Goal: Task Accomplishment & Management: Use online tool/utility

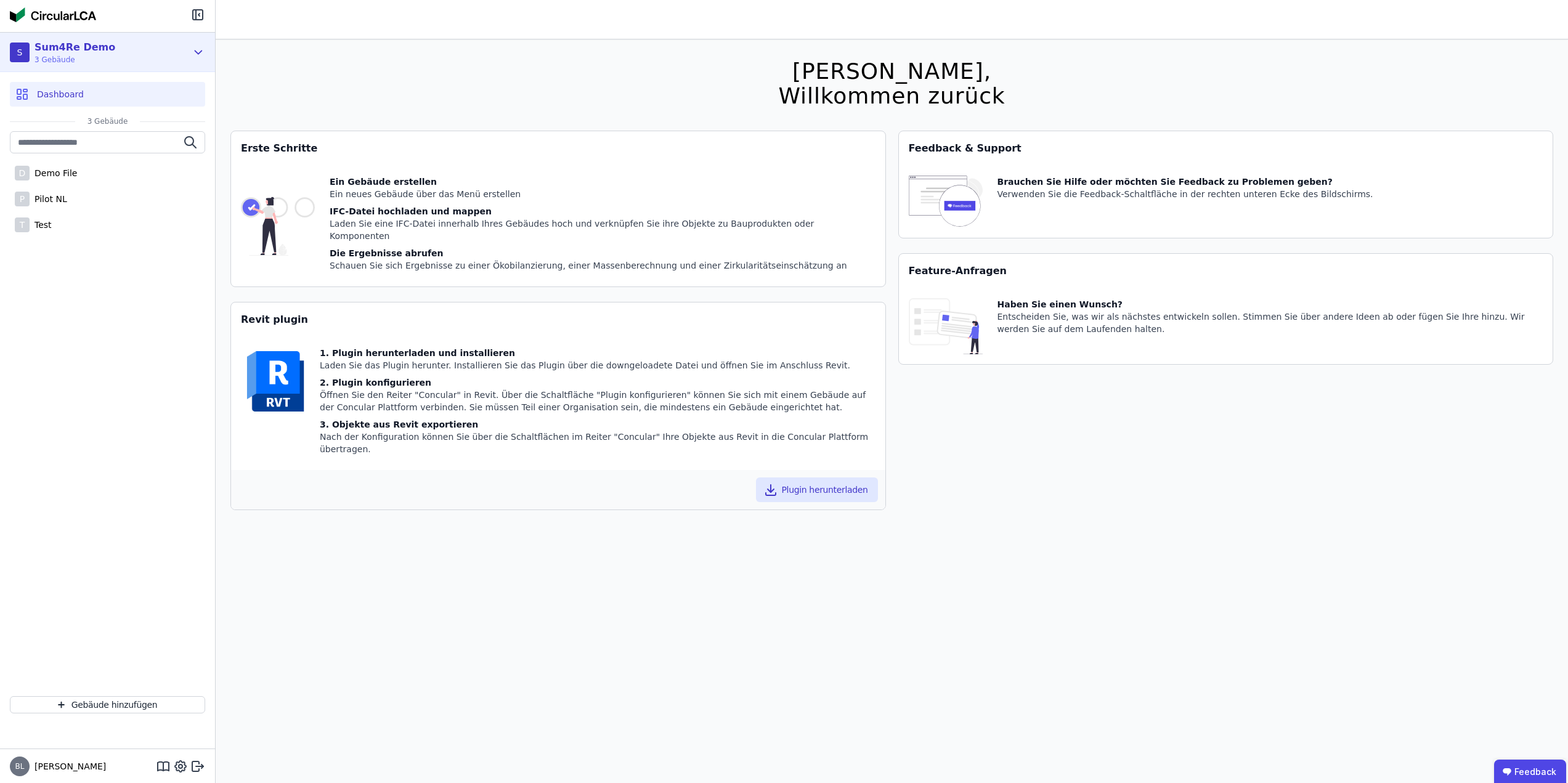
click at [187, 57] on div "S Sum4Re Demo 3 Gebäude" at bounding box center [107, 52] width 215 height 39
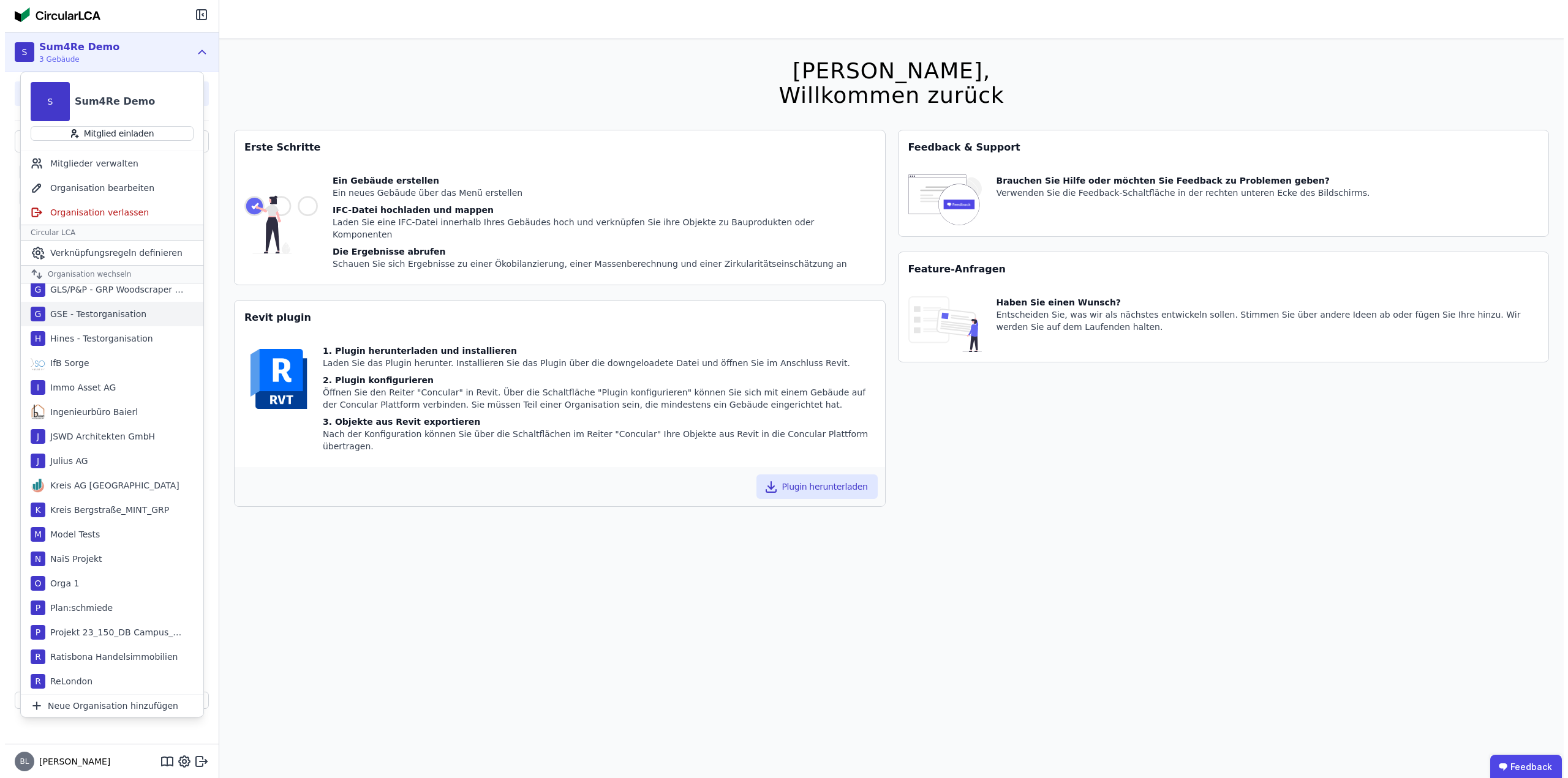
scroll to position [551, 0]
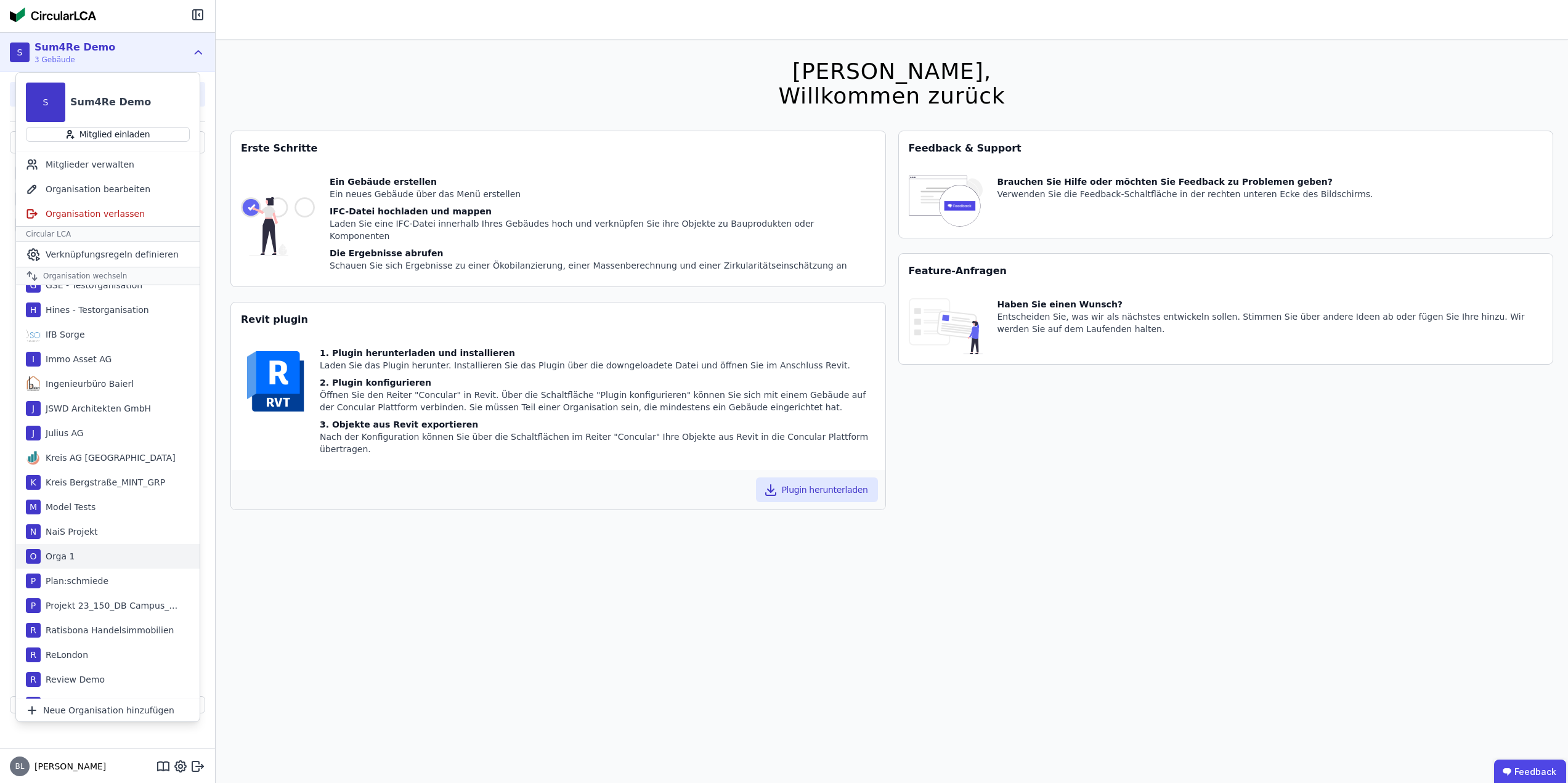
click at [76, 561] on div "O Orga 1" at bounding box center [108, 556] width 184 height 24
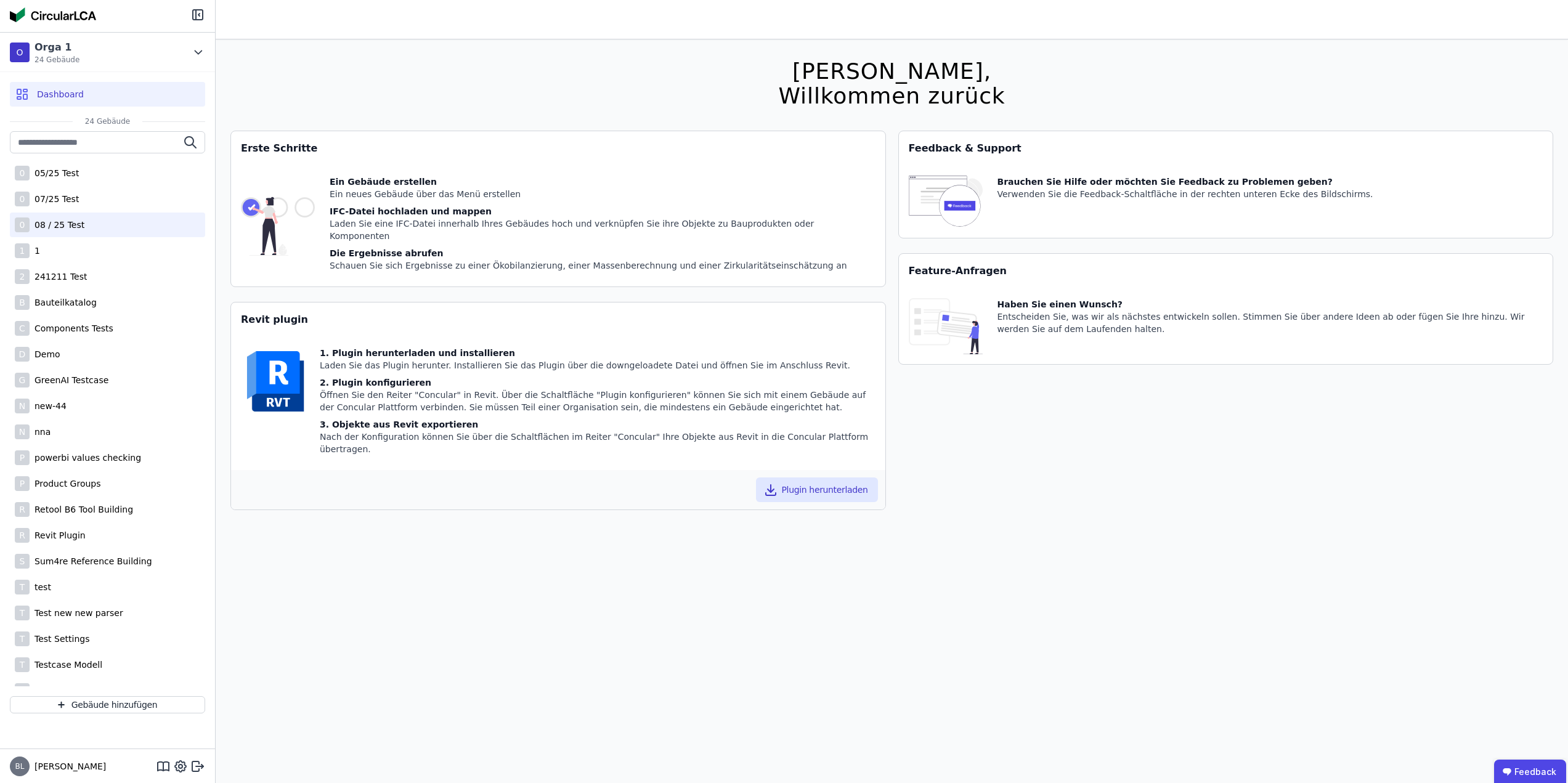
click at [61, 224] on div "08 / 25 Test" at bounding box center [57, 225] width 55 height 12
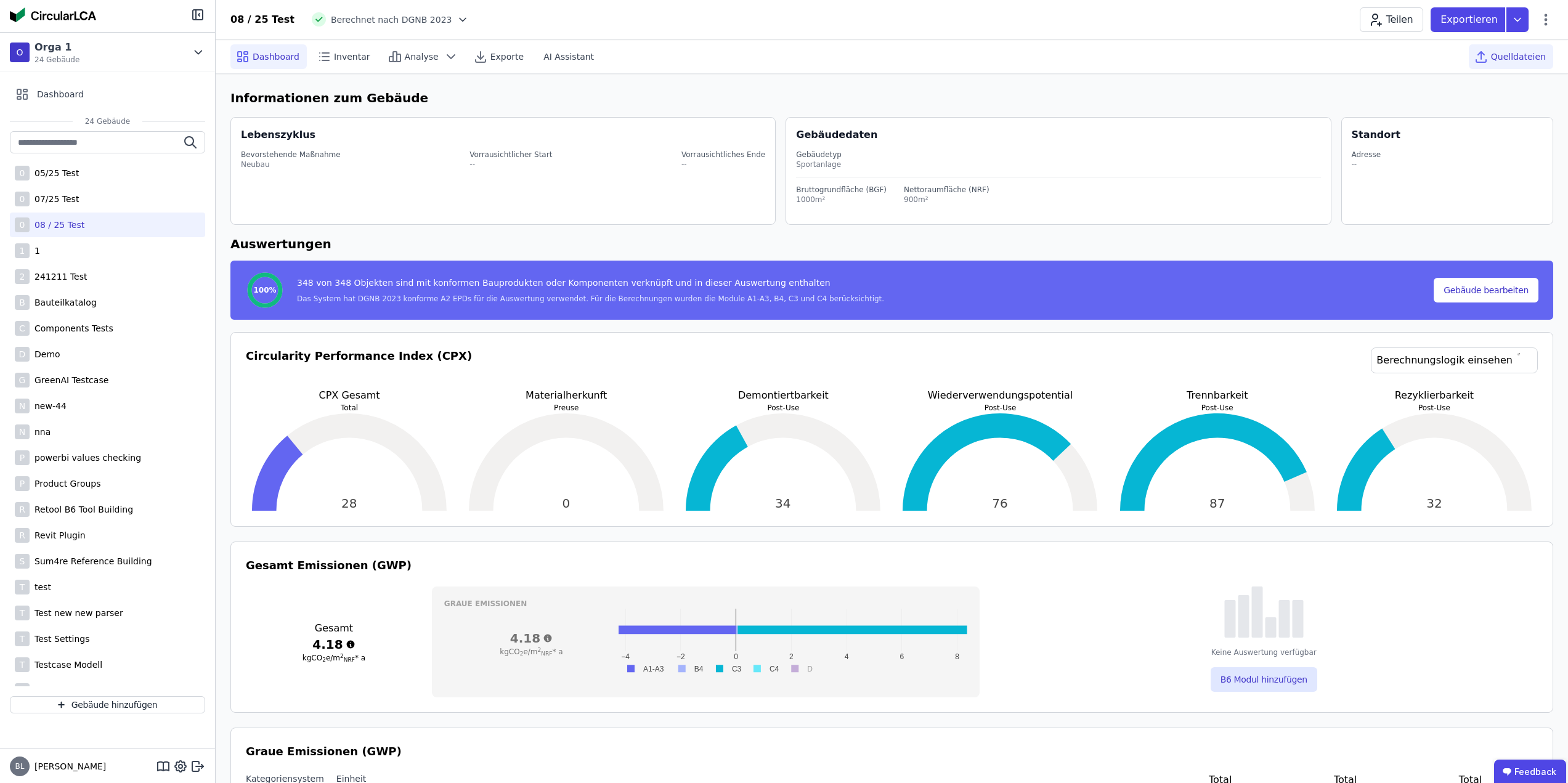
click at [1517, 58] on span "Quelldateien" at bounding box center [1519, 57] width 55 height 12
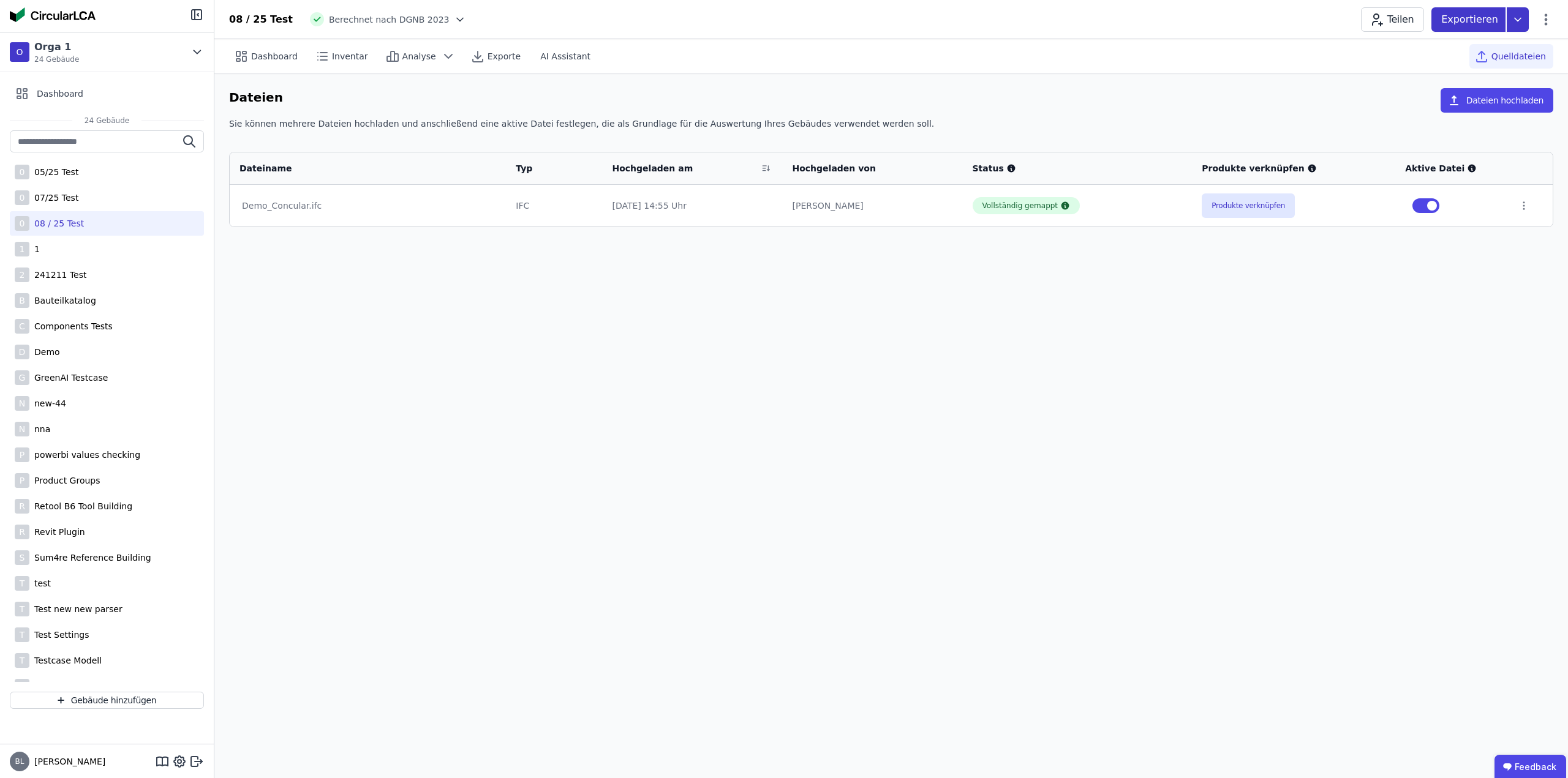
click at [1514, 24] on icon at bounding box center [1517, 20] width 22 height 24
click at [1454, 96] on div "Ökobilanzierung" at bounding box center [1419, 92] width 70 height 12
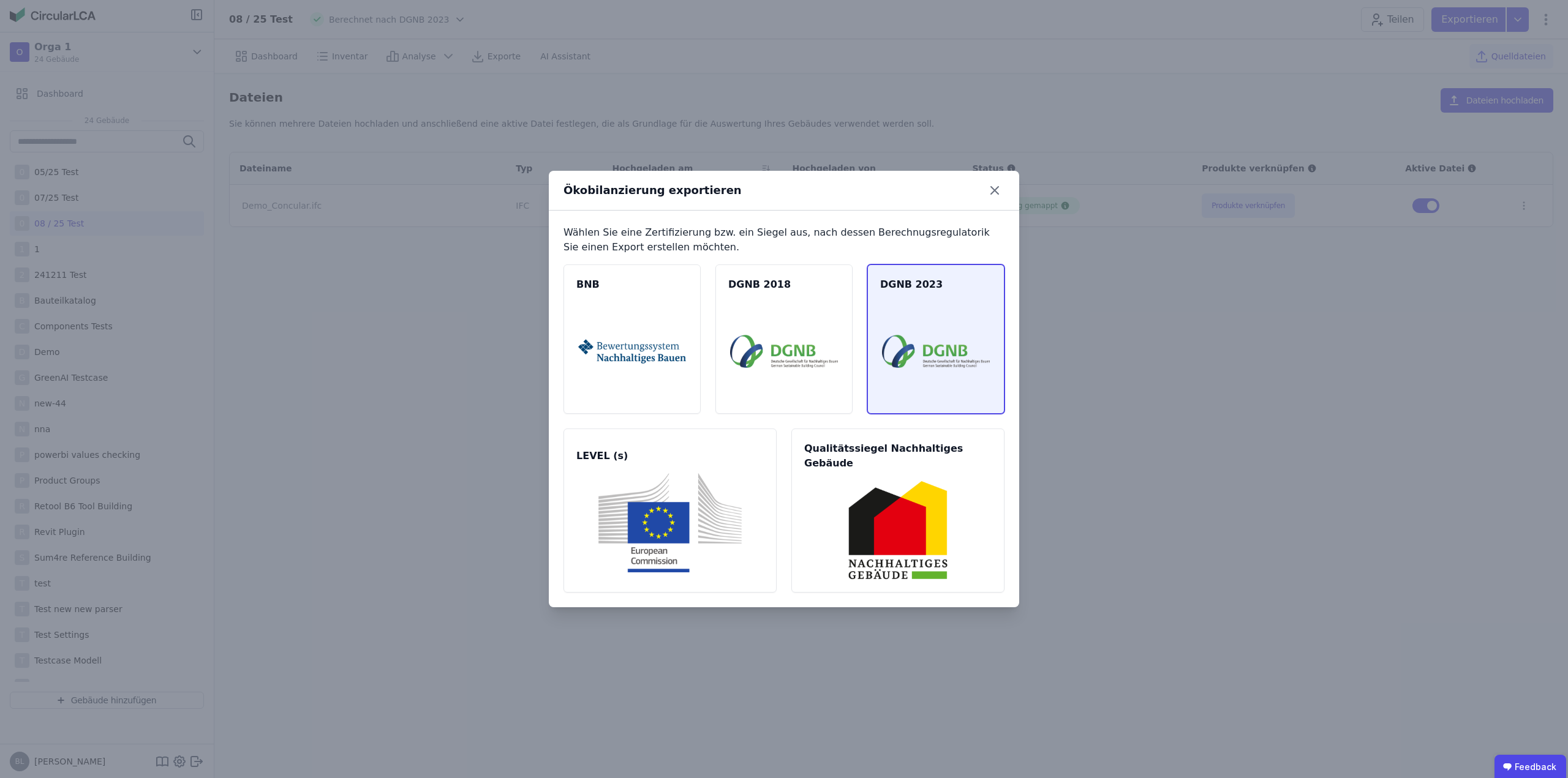
click at [940, 339] on img at bounding box center [935, 351] width 108 height 100
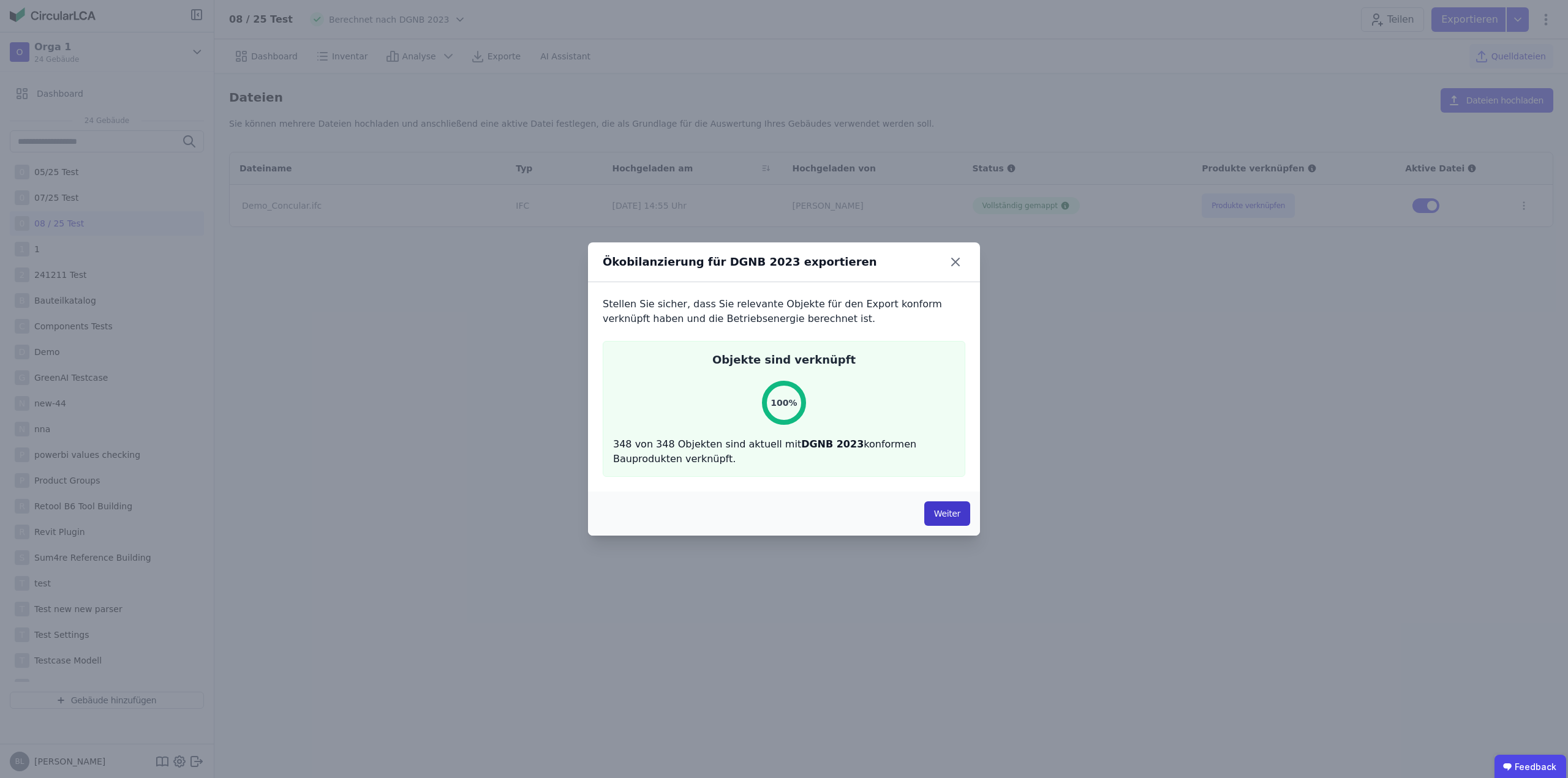
click at [956, 513] on button "Weiter" at bounding box center [947, 513] width 46 height 24
select select "*"
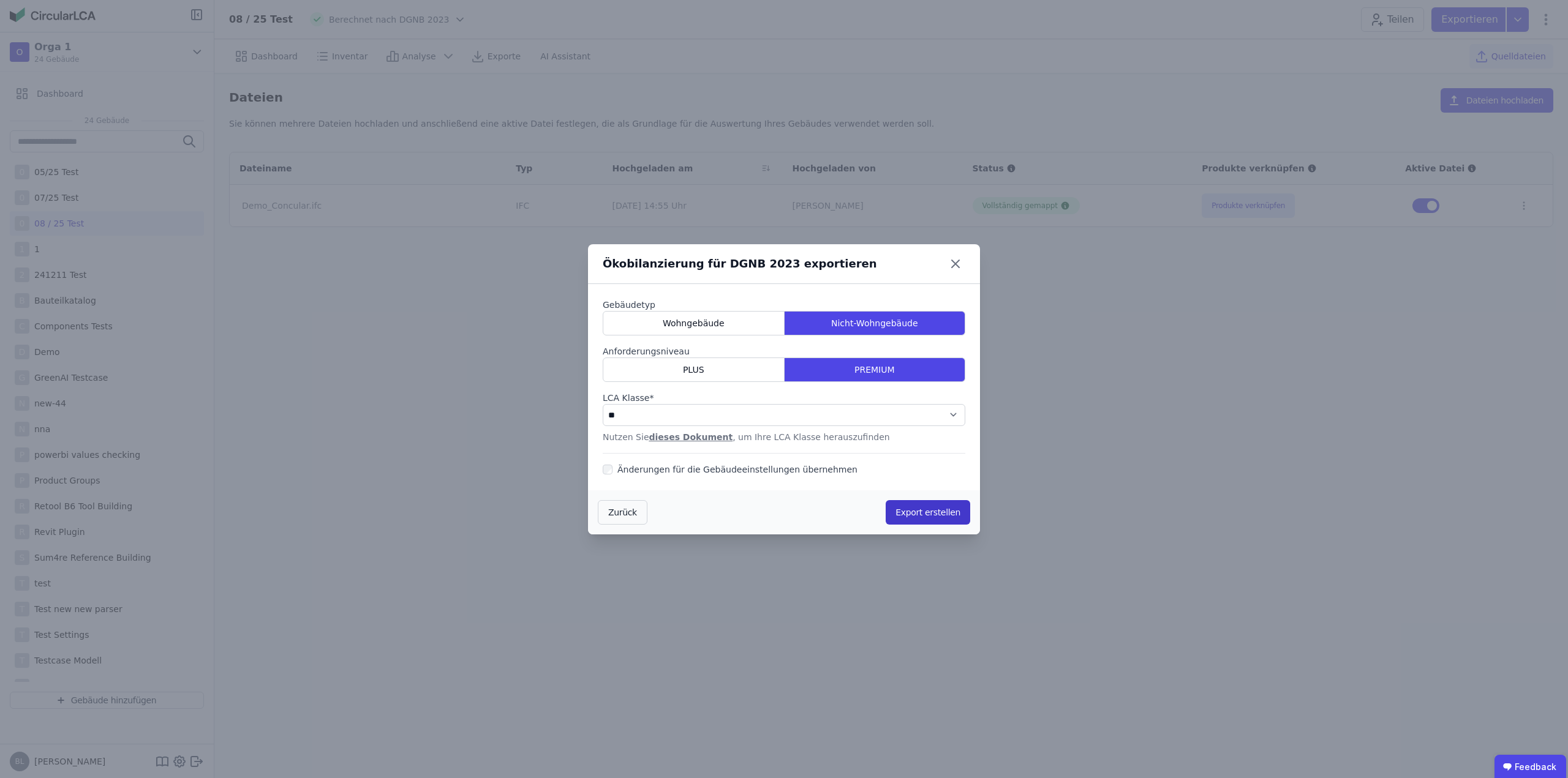
click at [933, 513] on button "Export erstellen" at bounding box center [928, 512] width 84 height 24
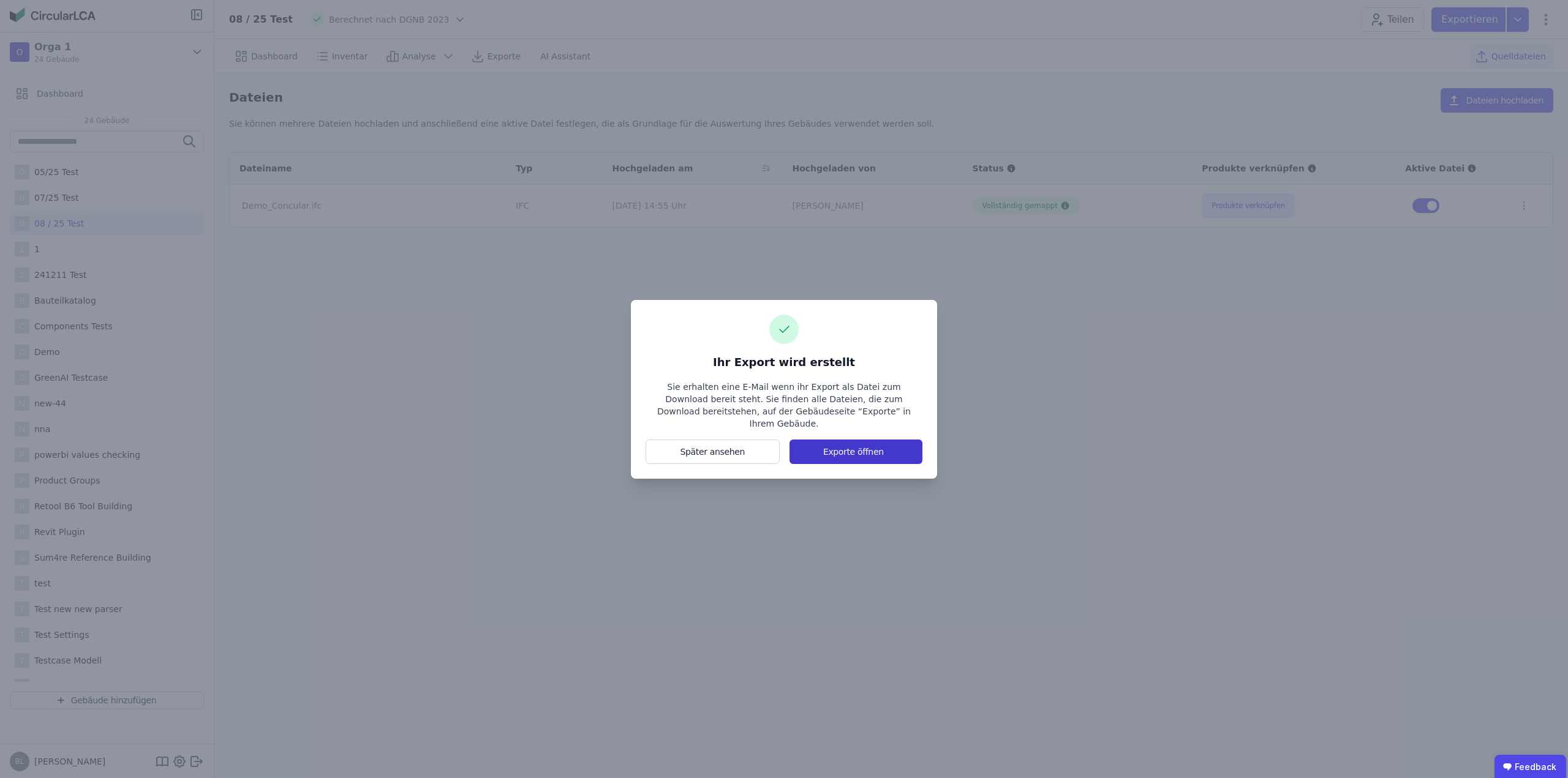
click at [879, 440] on button "Exporte öffnen" at bounding box center [856, 452] width 133 height 24
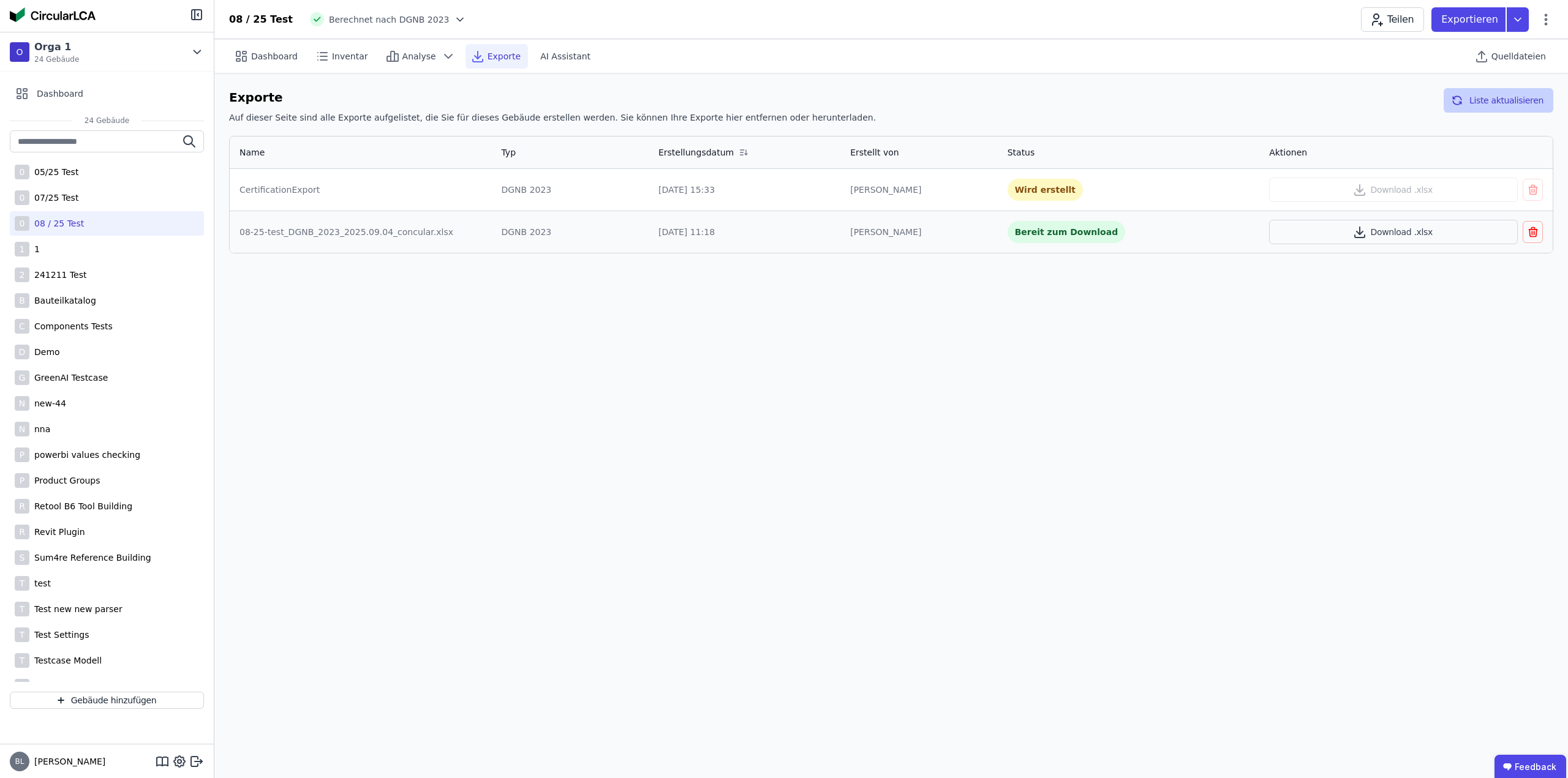
click at [1502, 97] on button "Liste aktualisieren" at bounding box center [1498, 100] width 109 height 24
click at [1502, 94] on button "Liste aktualisieren" at bounding box center [1498, 100] width 109 height 24
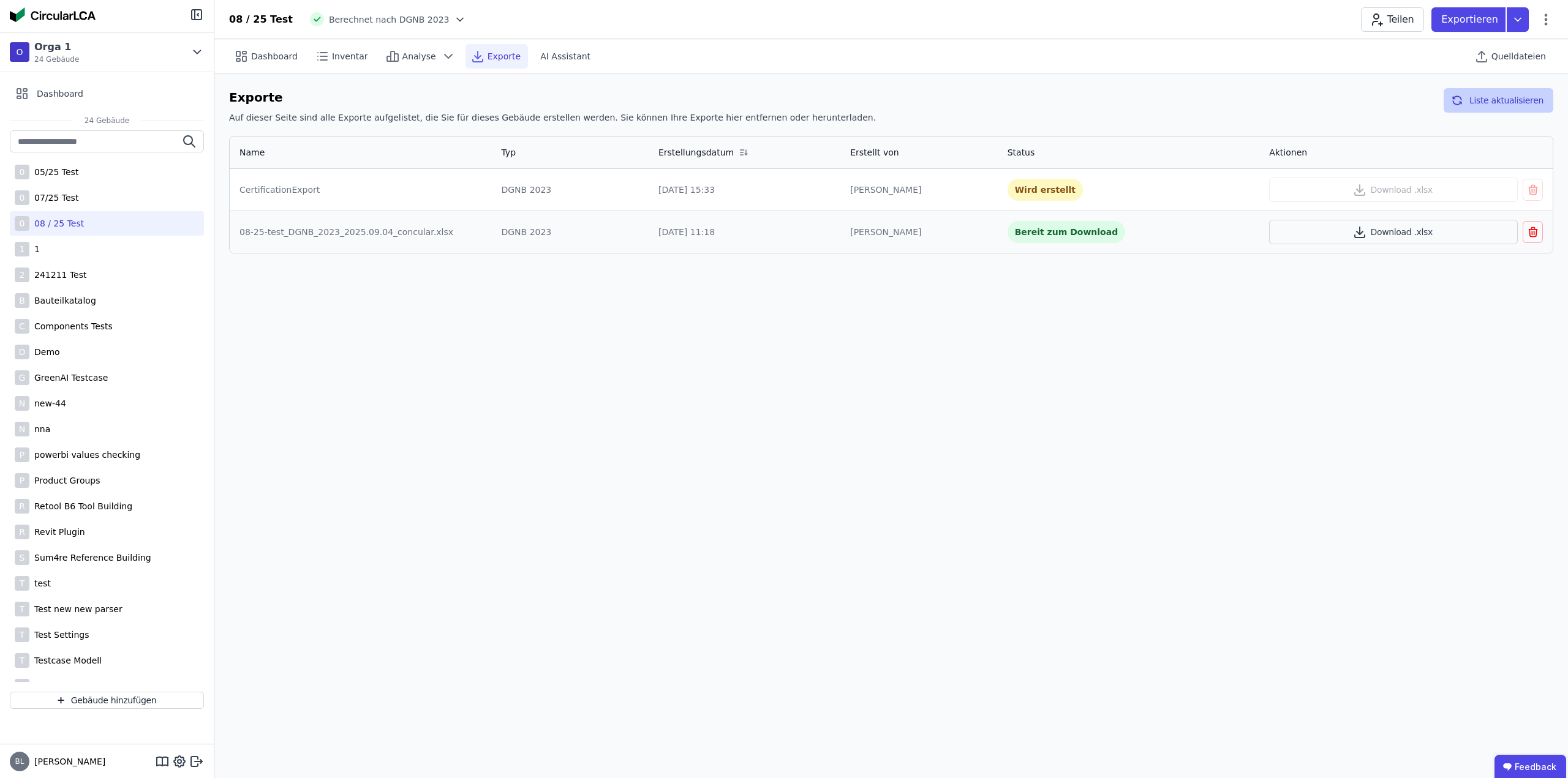
click at [1502, 94] on button "Liste aktualisieren" at bounding box center [1498, 100] width 109 height 24
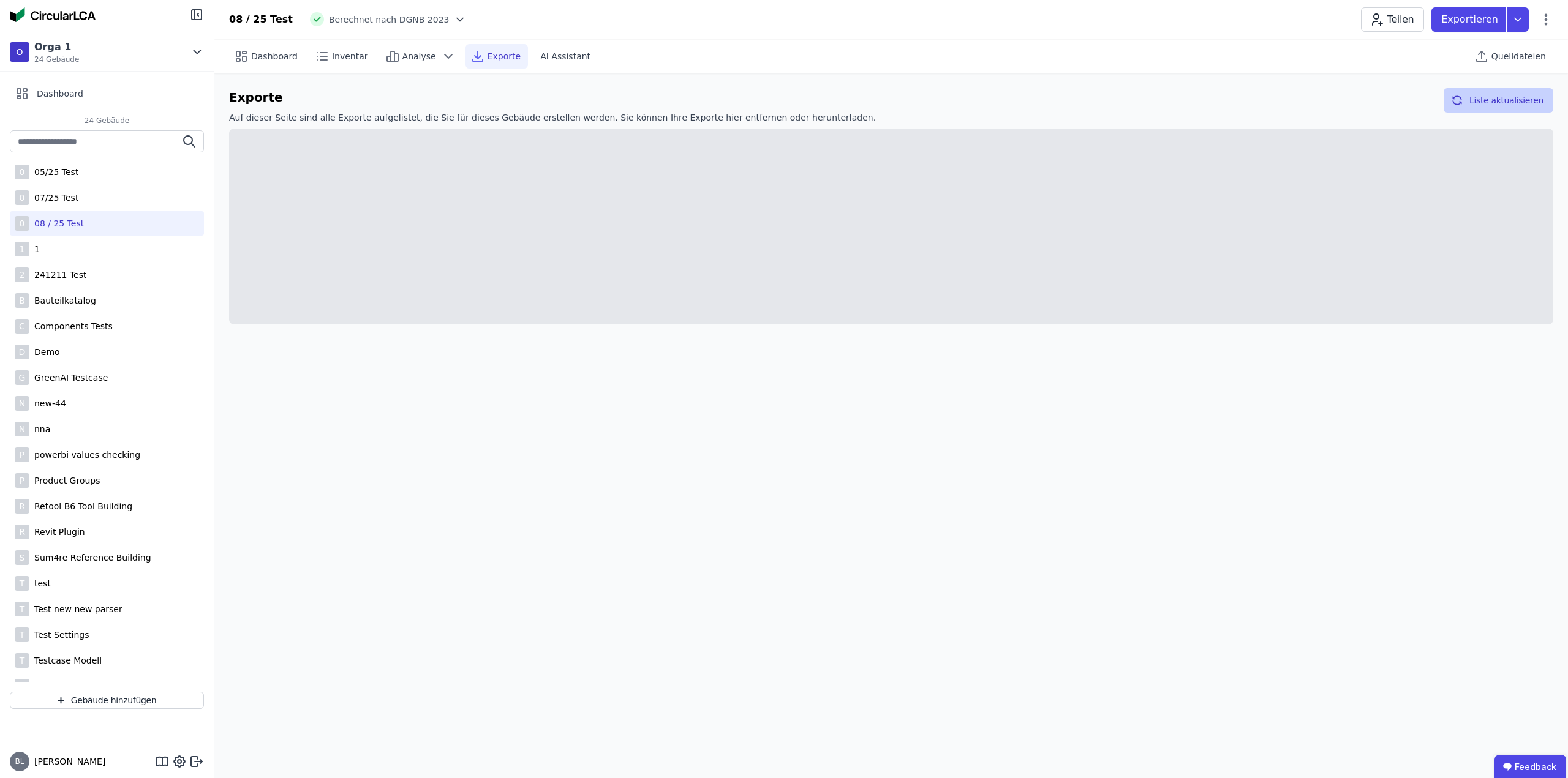
click at [1502, 94] on button "Liste aktualisieren" at bounding box center [1498, 100] width 109 height 24
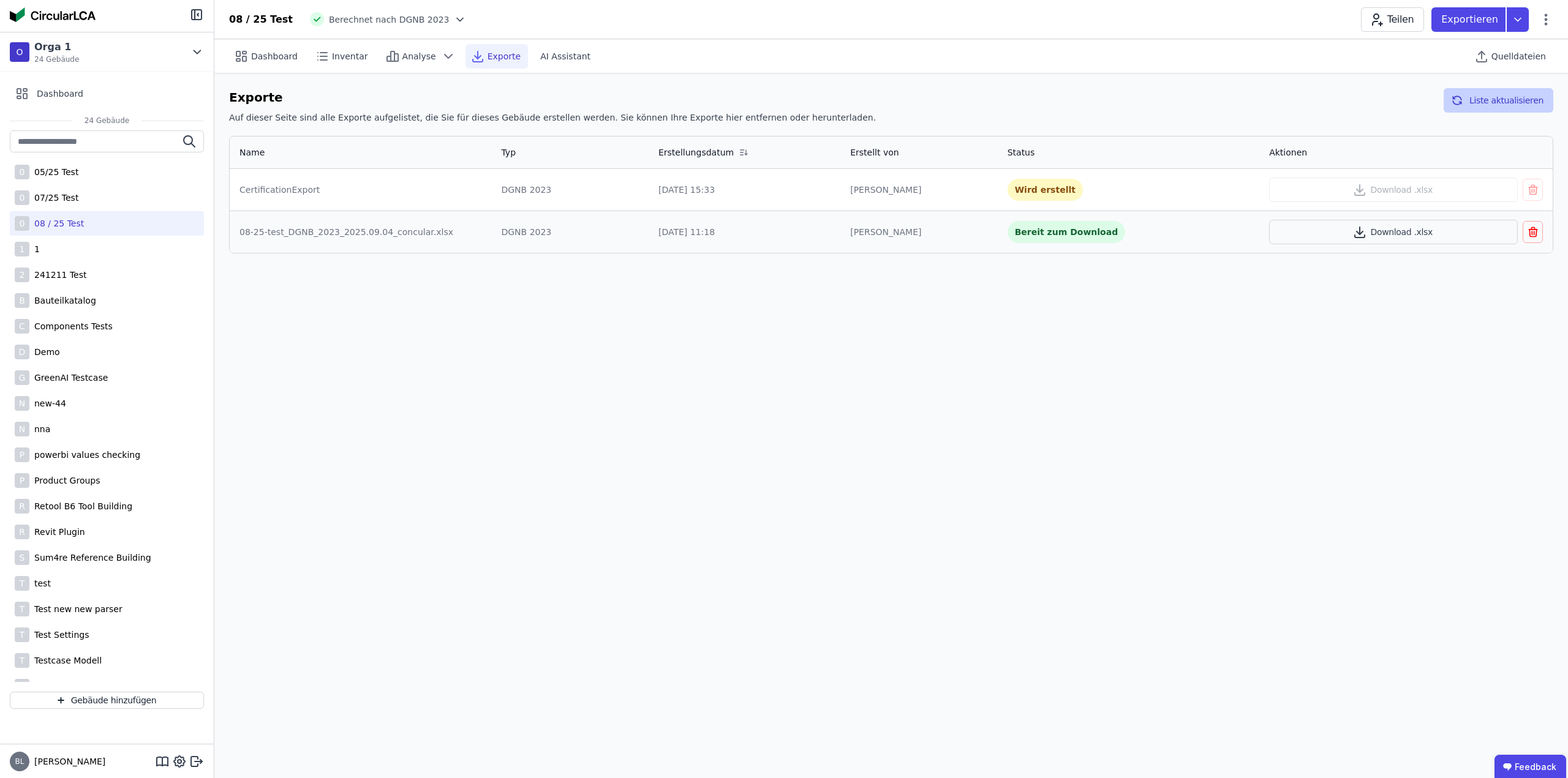
click at [1502, 94] on button "Liste aktualisieren" at bounding box center [1498, 100] width 109 height 24
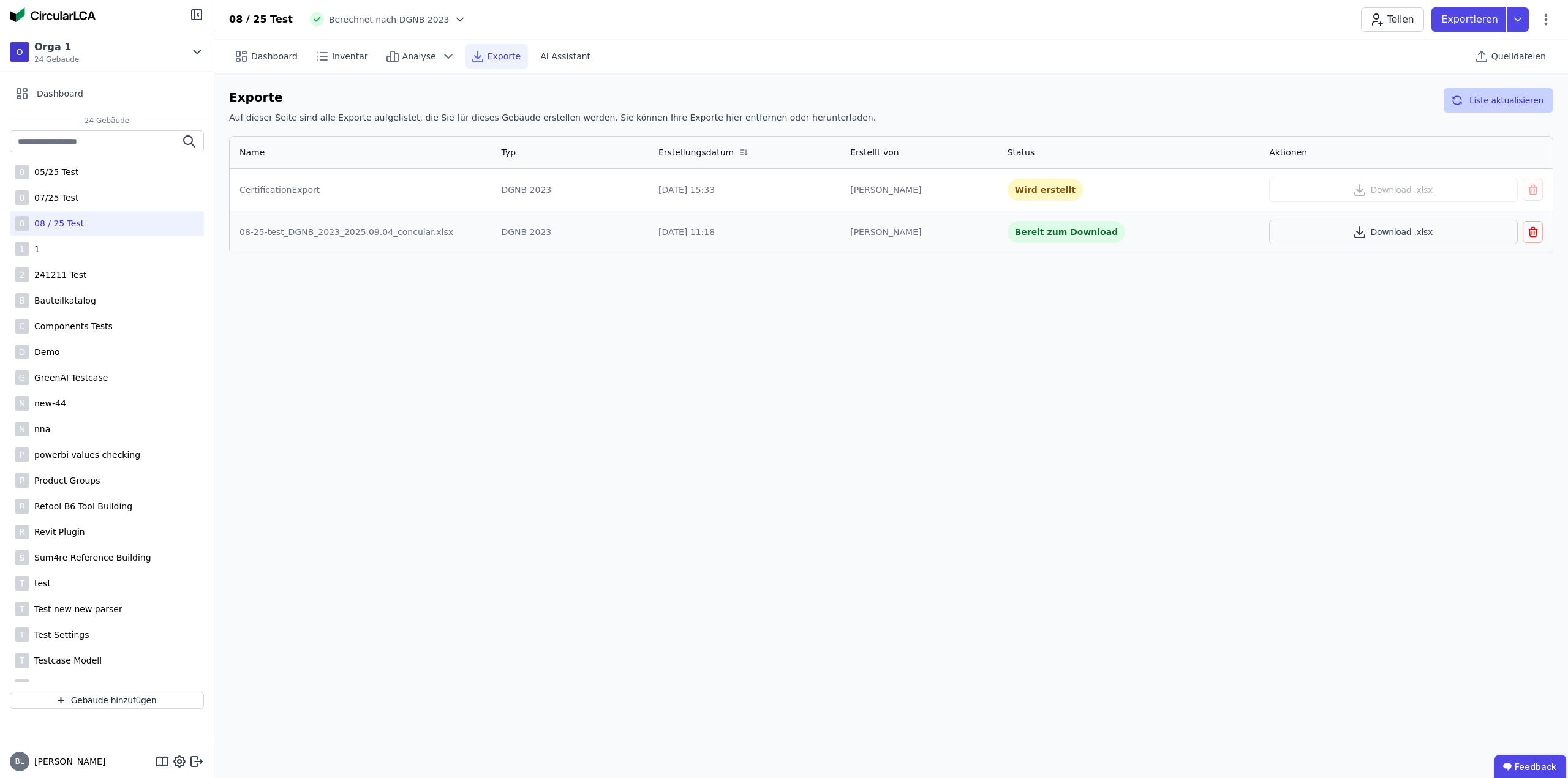
click at [1502, 94] on button "Liste aktualisieren" at bounding box center [1498, 100] width 109 height 24
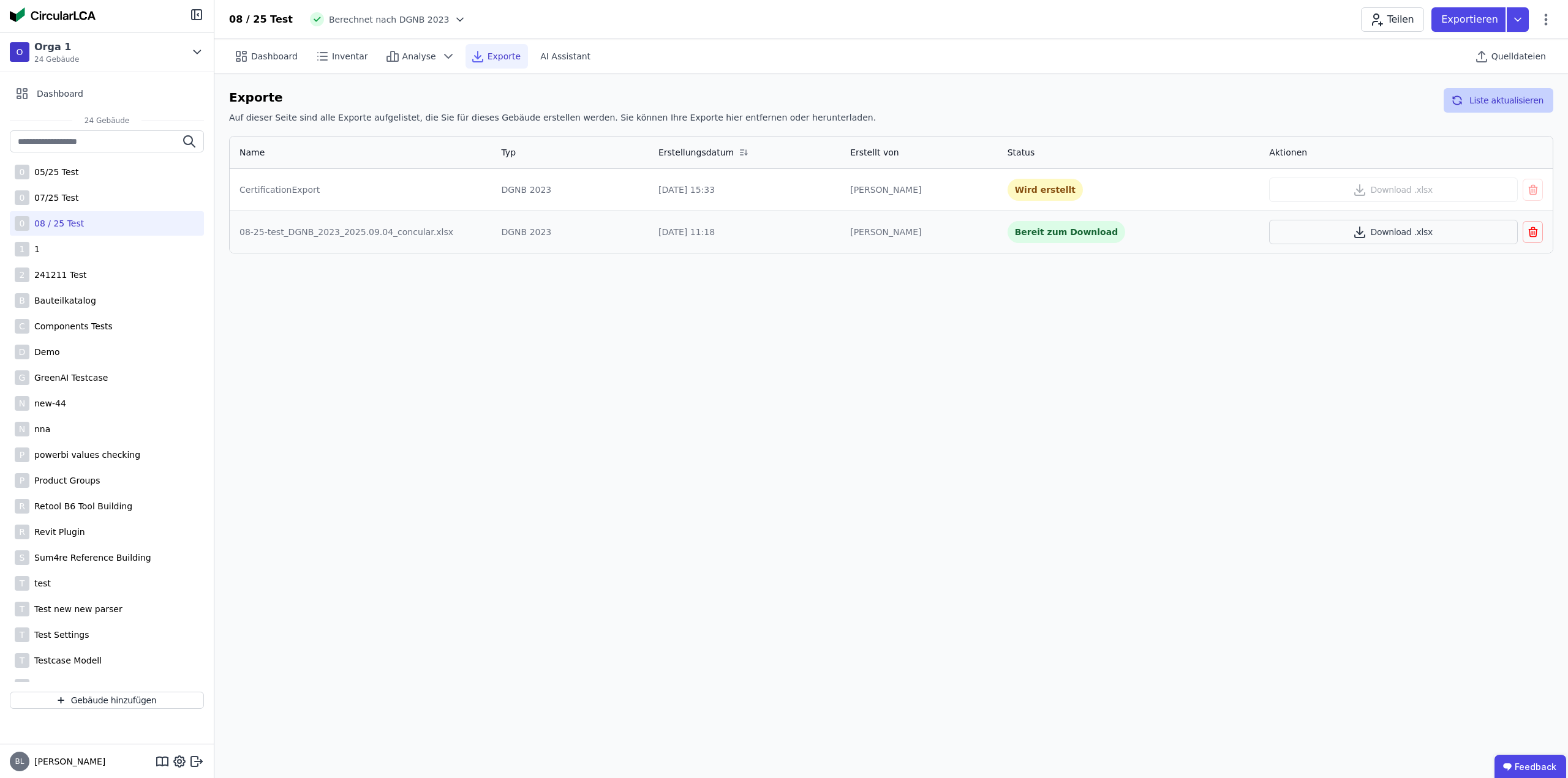
click at [1502, 94] on button "Liste aktualisieren" at bounding box center [1498, 100] width 109 height 24
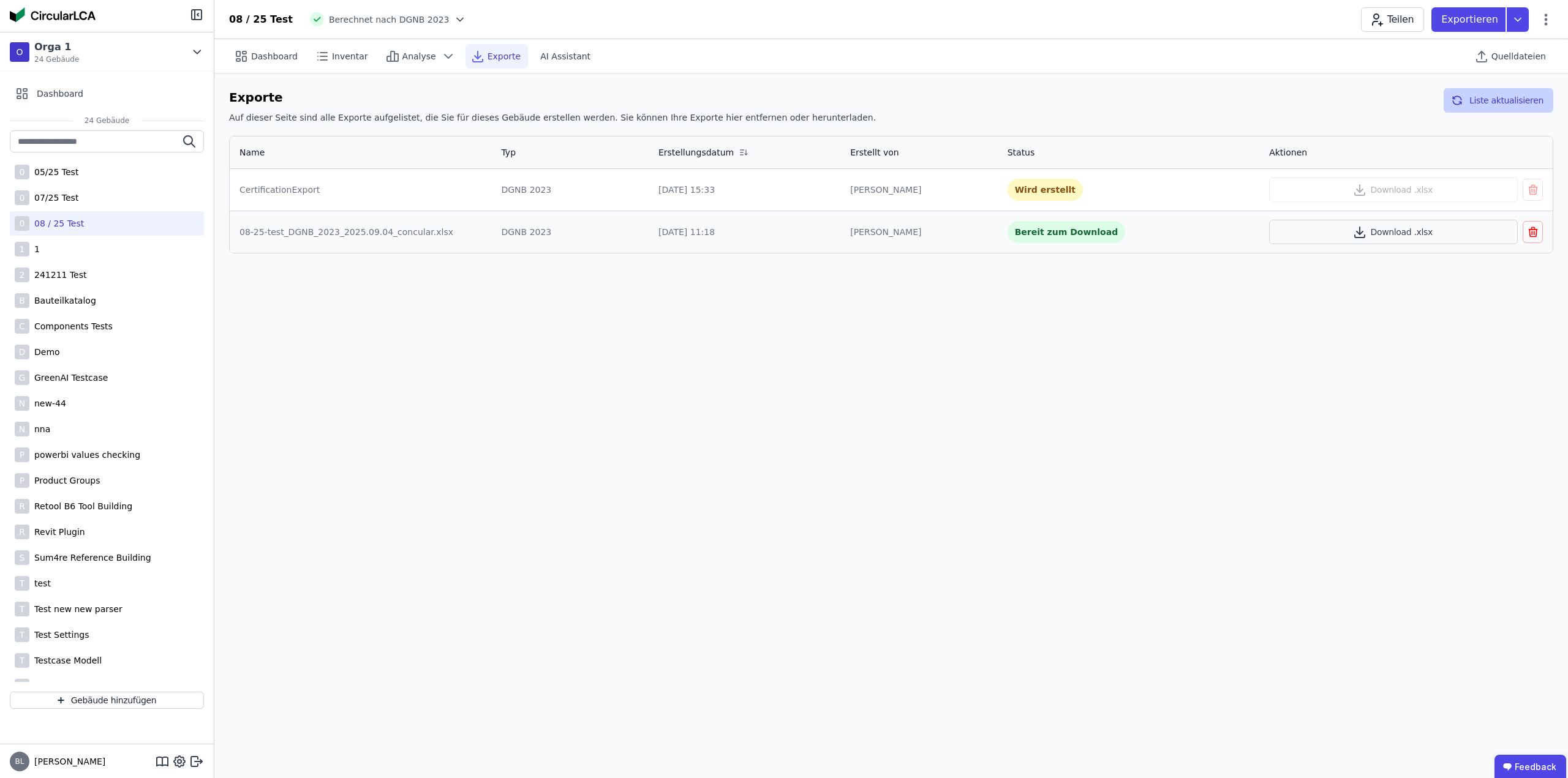
click at [1502, 94] on button "Liste aktualisieren" at bounding box center [1498, 100] width 109 height 24
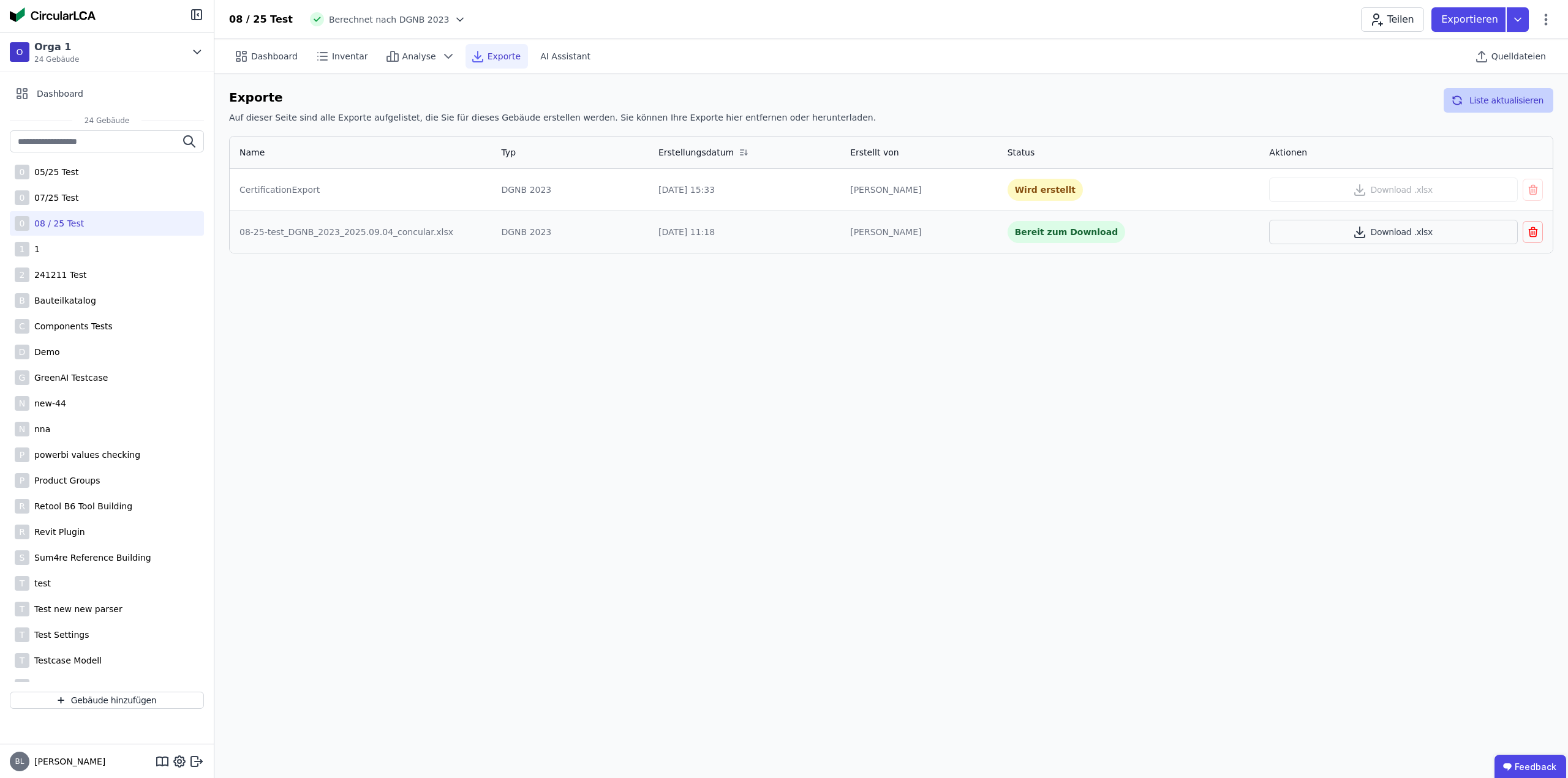
click at [1502, 94] on button "Liste aktualisieren" at bounding box center [1498, 100] width 109 height 24
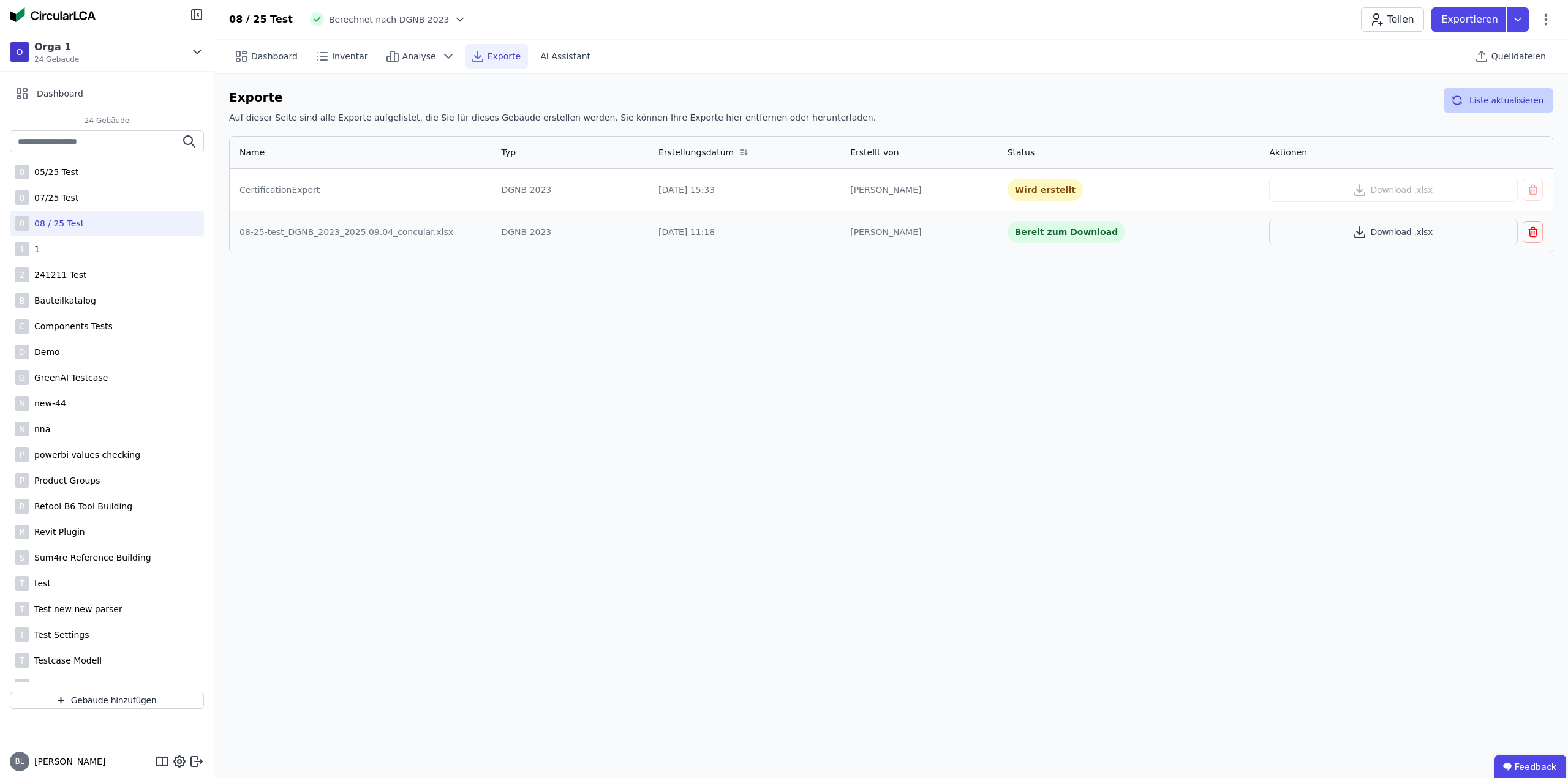
click at [1502, 94] on button "Liste aktualisieren" at bounding box center [1498, 100] width 109 height 24
click at [1388, 195] on button "Download .xlsx" at bounding box center [1393, 189] width 249 height 24
click at [1517, 58] on span "Quelldateien" at bounding box center [1518, 57] width 54 height 12
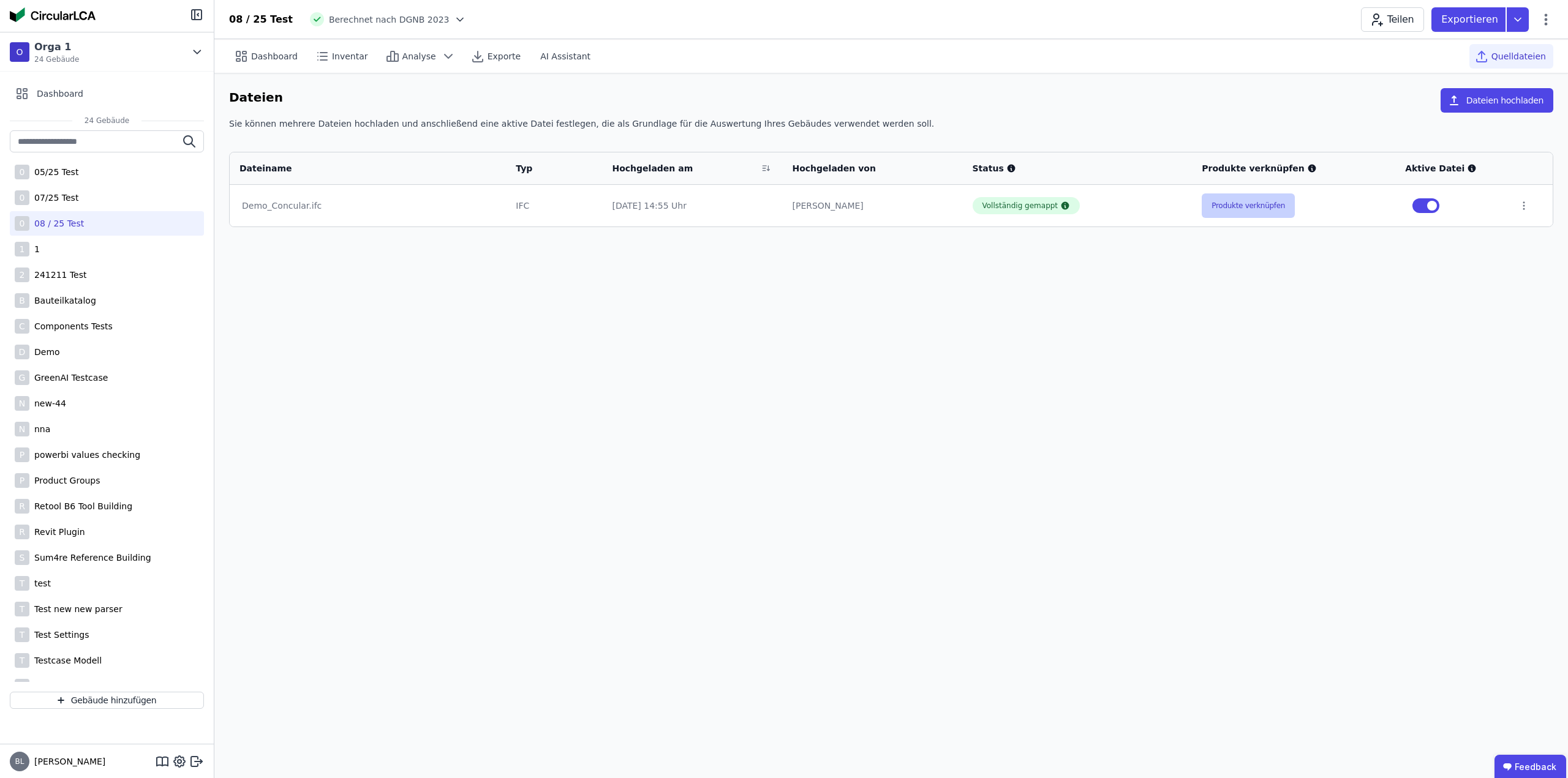
click at [1248, 199] on button "Produkte verknüpfen" at bounding box center [1247, 206] width 93 height 24
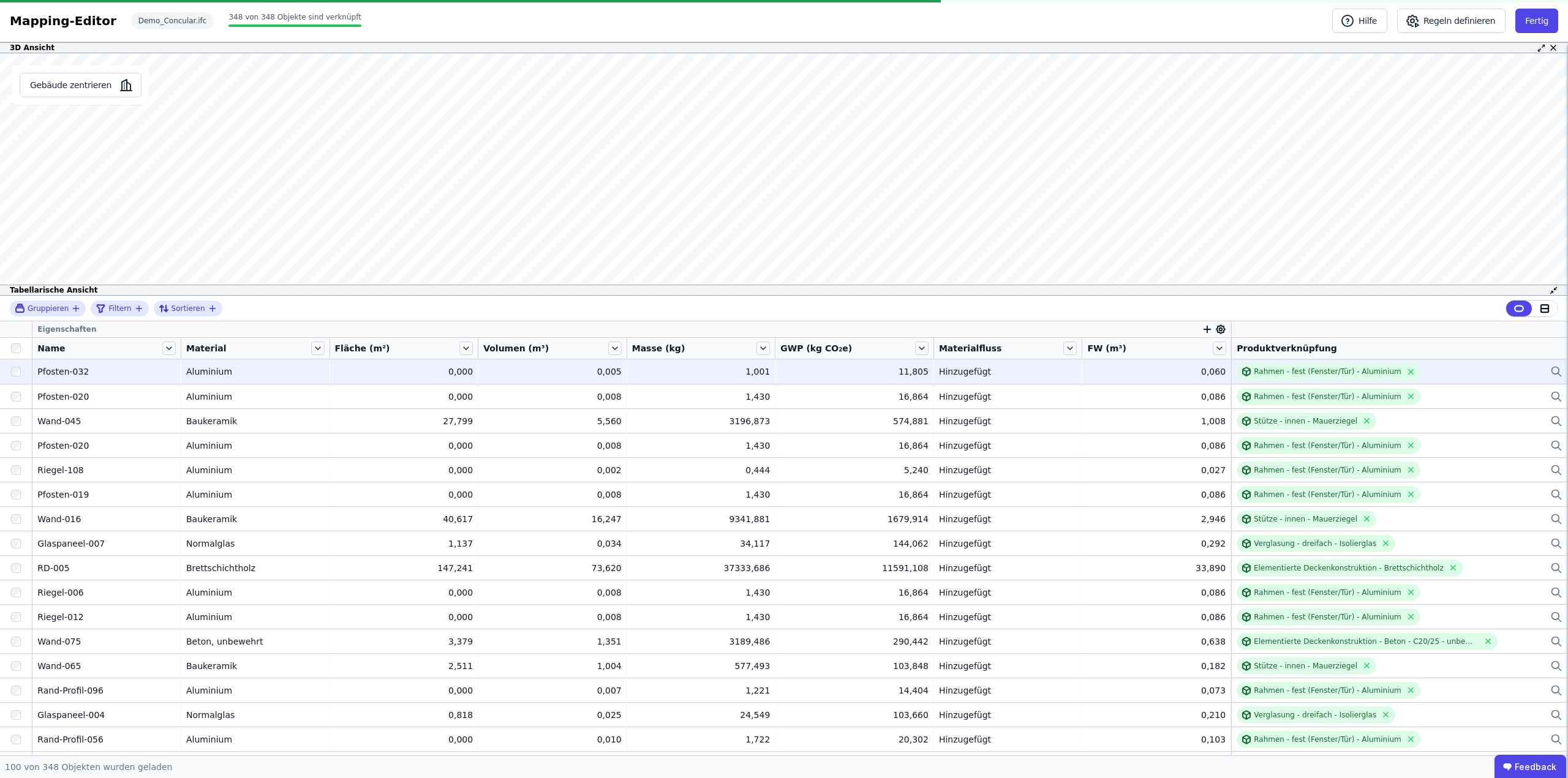
click at [1550, 368] on icon at bounding box center [1556, 371] width 12 height 14
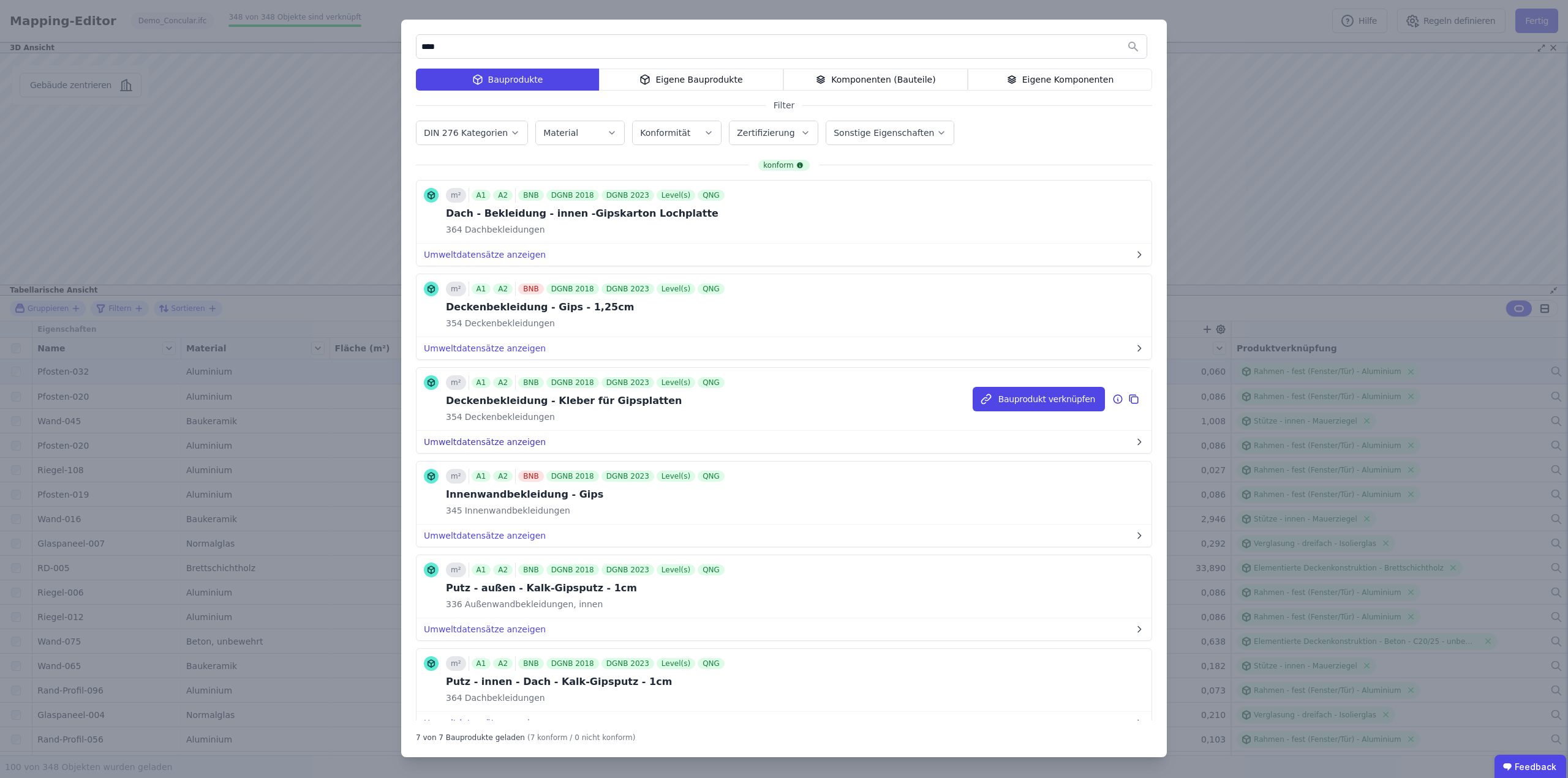
type input "****"
click at [487, 440] on button "Umweltdatensätze anzeigen" at bounding box center [784, 442] width 735 height 22
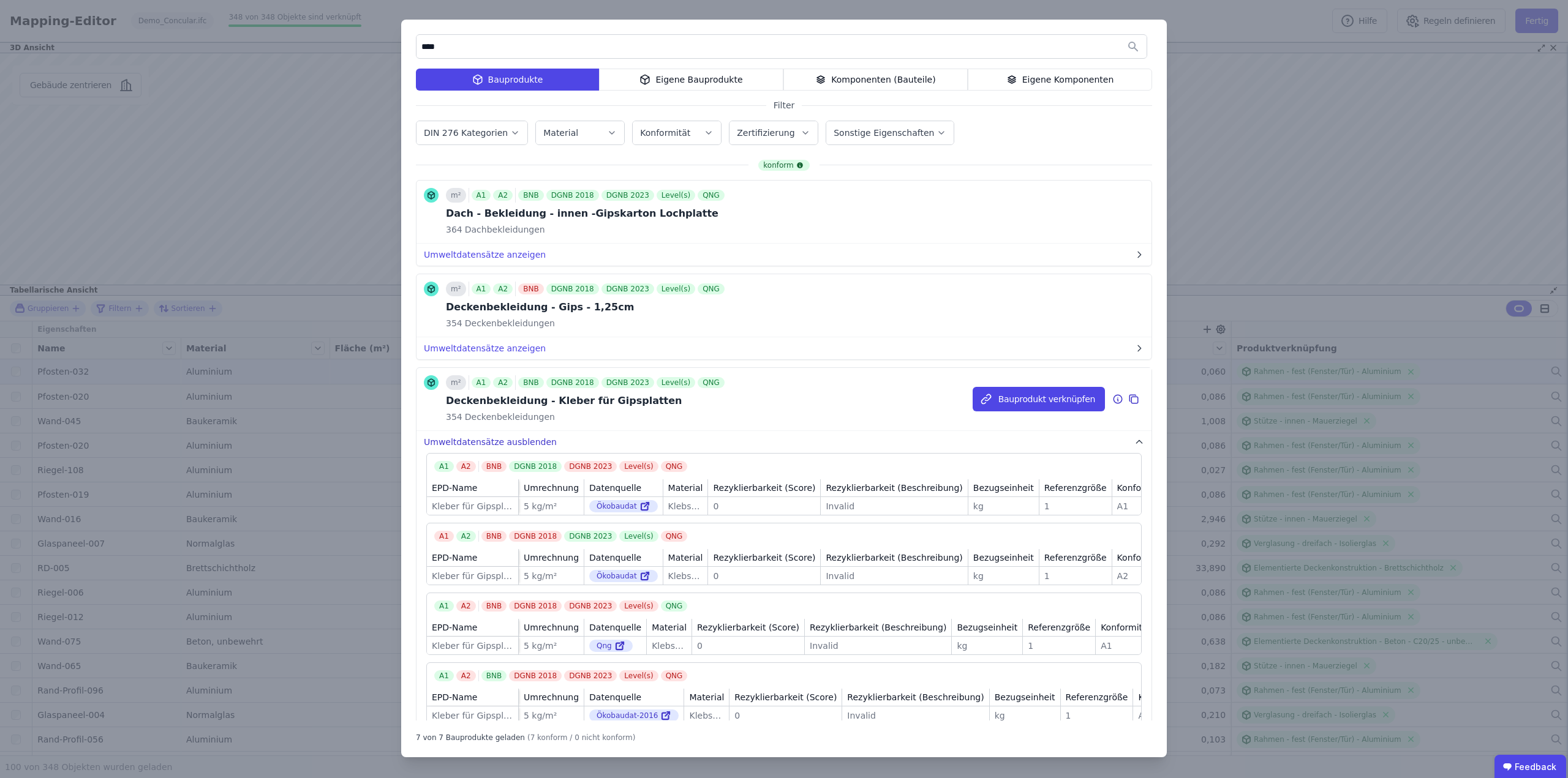
click at [507, 443] on button "Umweltdatensätze ausblenden" at bounding box center [784, 442] width 735 height 22
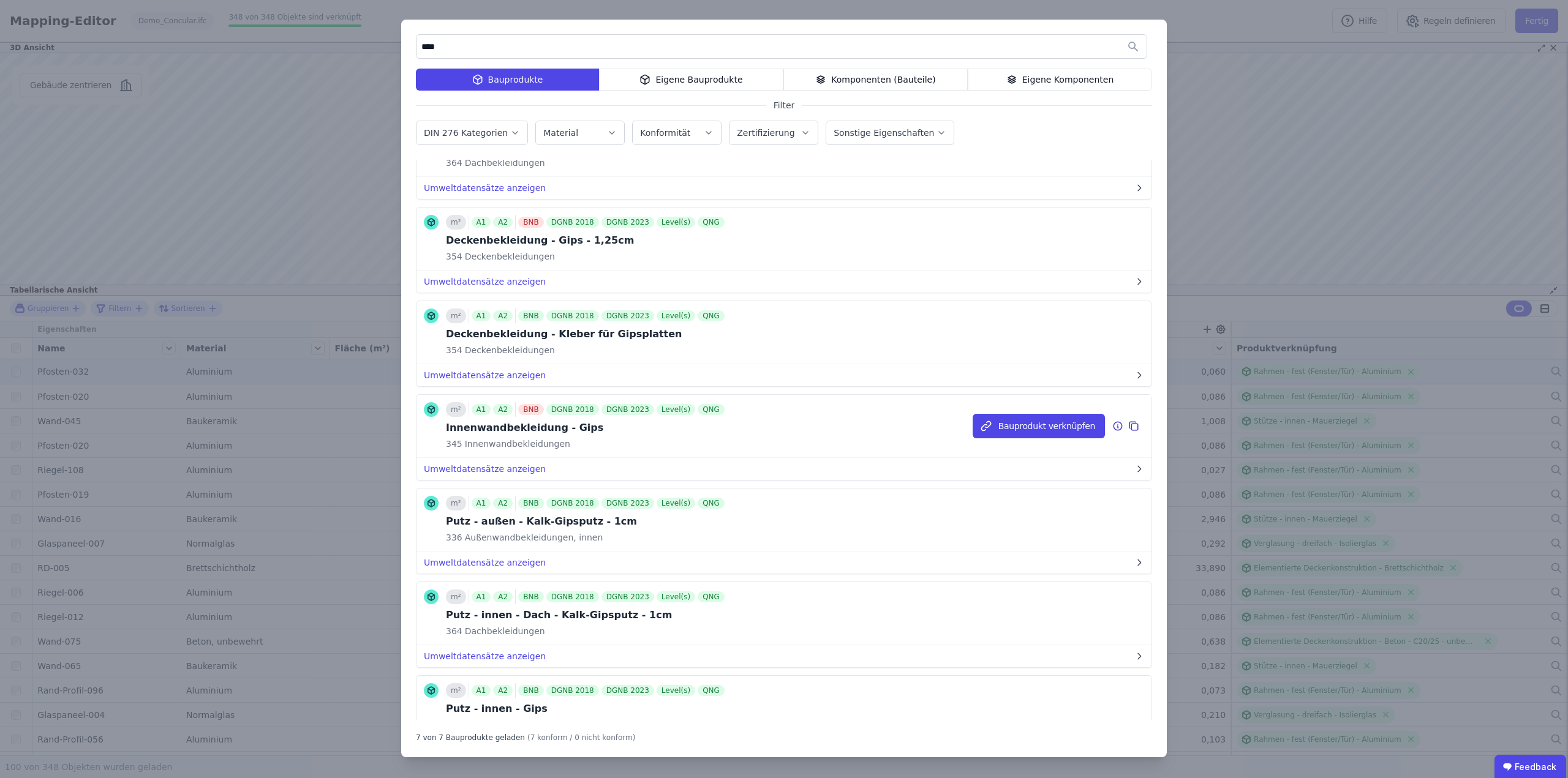
scroll to position [122, 0]
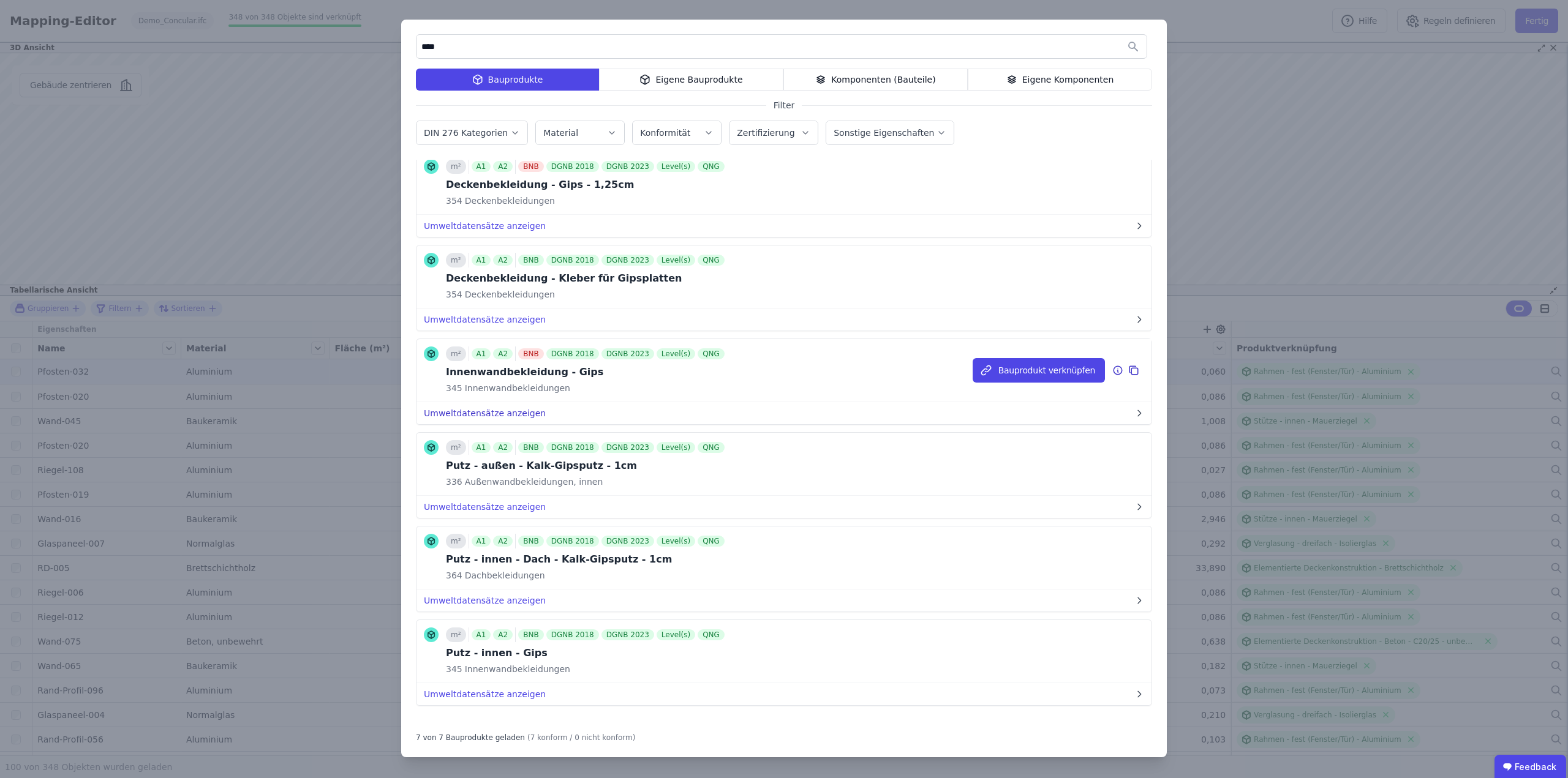
click at [508, 412] on button "Umweltdatensätze anzeigen" at bounding box center [784, 412] width 735 height 22
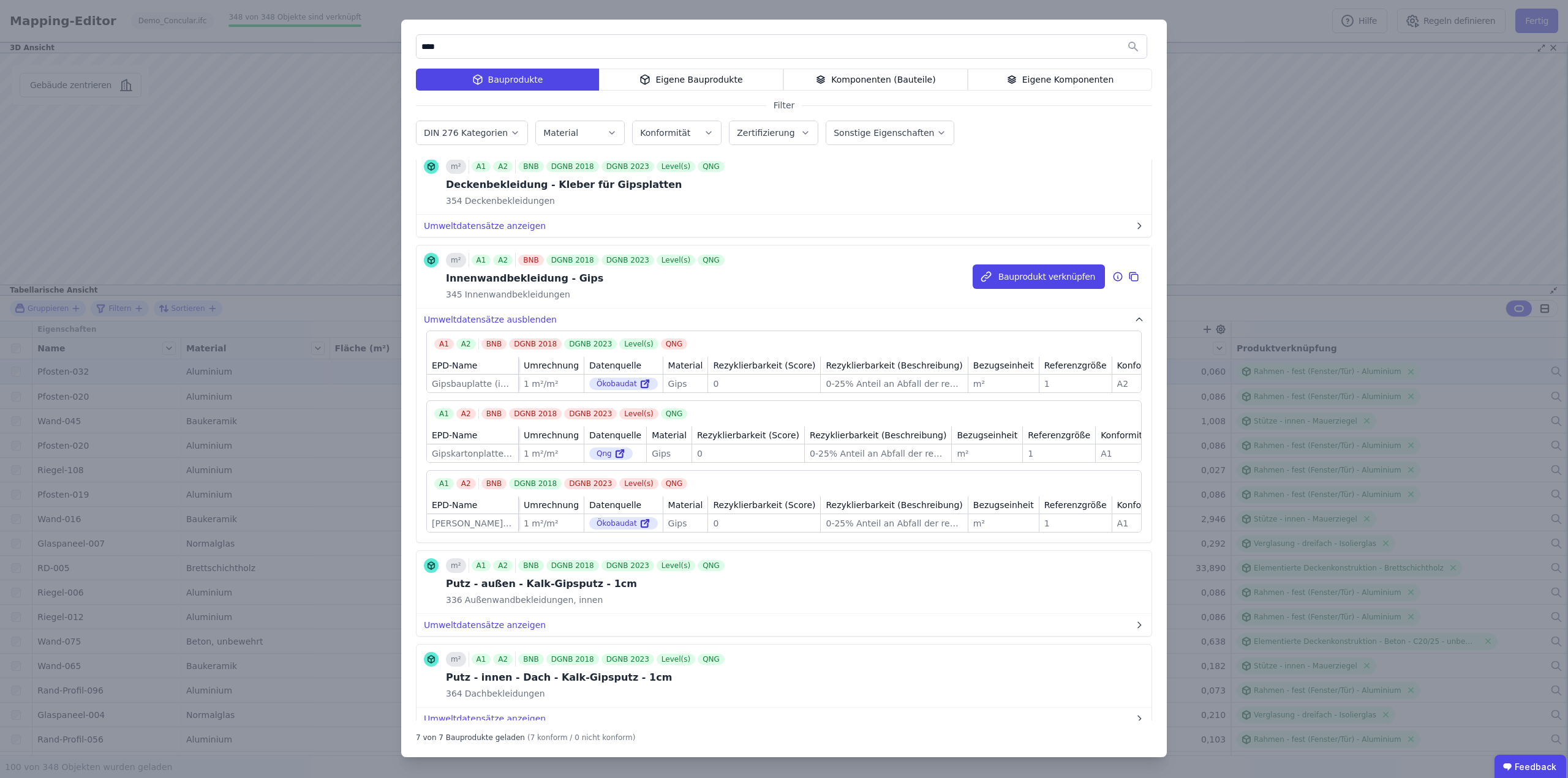
scroll to position [237, 0]
